Goal: Transaction & Acquisition: Subscribe to service/newsletter

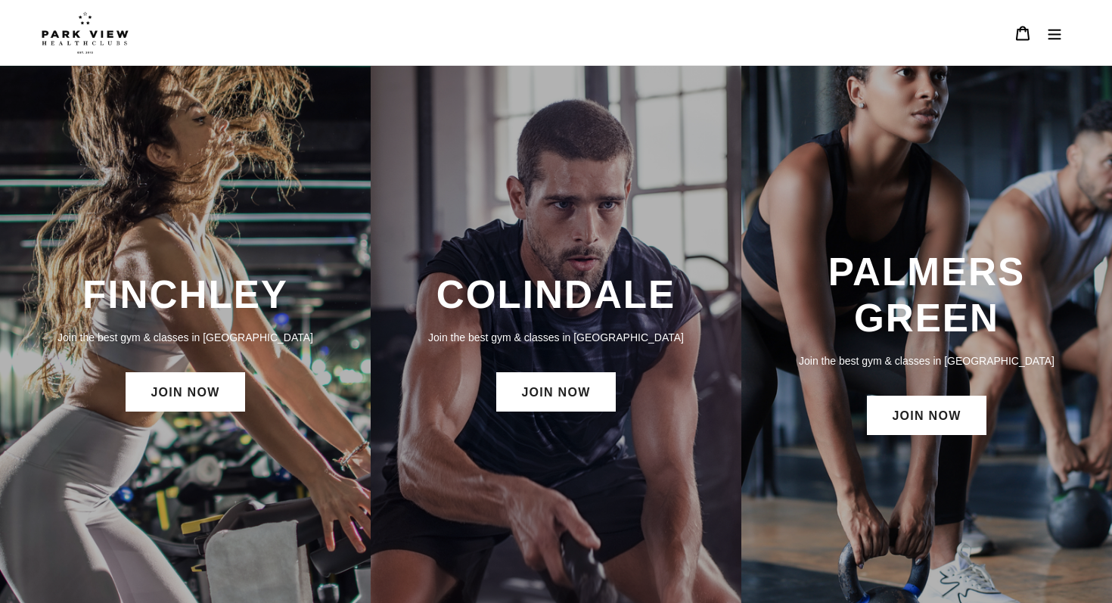
click at [874, 291] on h3 "PALMERS GREEN" at bounding box center [926, 295] width 340 height 93
click at [948, 437] on div "PALMERS GREEN Join the best gym & classes in London JOIN NOW" at bounding box center [926, 343] width 371 height 205
click at [935, 421] on link "JOIN NOW" at bounding box center [926, 415] width 119 height 39
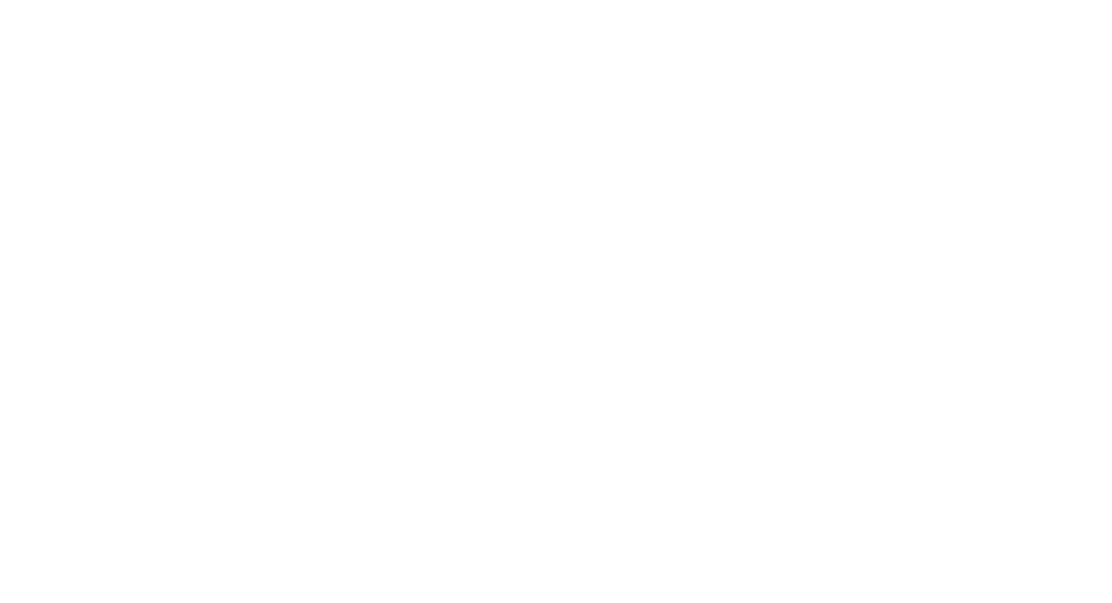
scroll to position [885, 0]
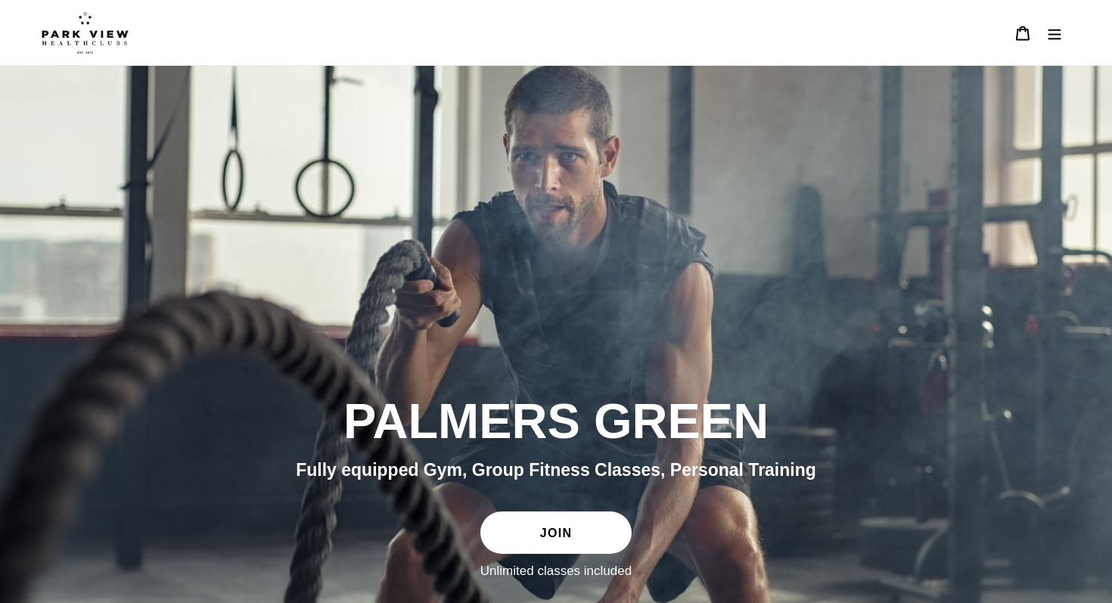
click at [527, 535] on link "JOIN" at bounding box center [555, 532] width 151 height 42
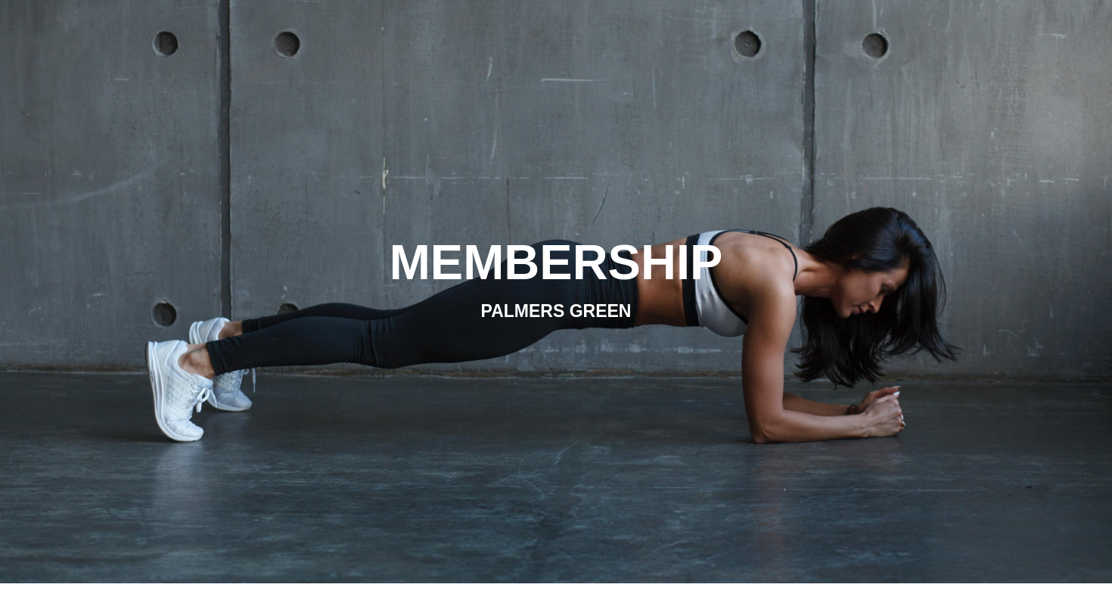
scroll to position [104, 0]
